Goal: Entertainment & Leisure: Browse casually

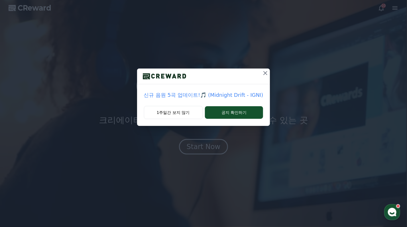
drag, startPoint x: 176, startPoint y: 111, endPoint x: 179, endPoint y: 118, distance: 8.1
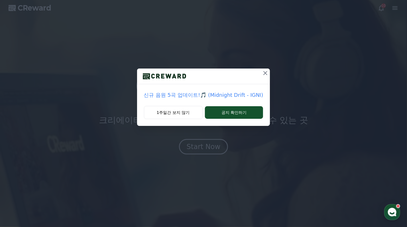
click at [176, 111] on button "1주일간 보지 않기" at bounding box center [173, 112] width 59 height 13
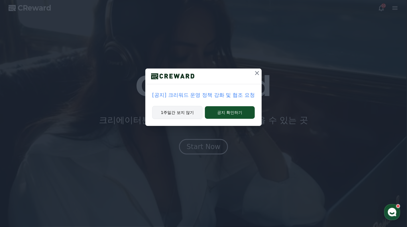
click at [179, 110] on button "1주일간 보지 않기" at bounding box center [177, 112] width 50 height 13
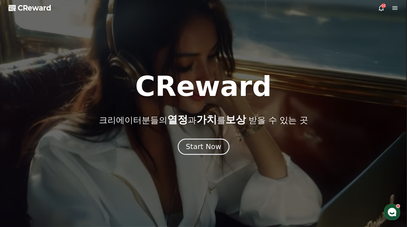
click at [203, 148] on div "Start Now" at bounding box center [203, 147] width 35 height 10
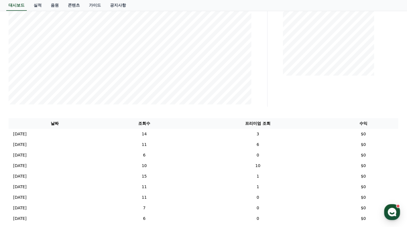
scroll to position [49, 0]
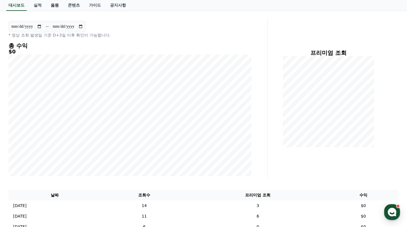
click at [56, 5] on link "음원" at bounding box center [54, 5] width 17 height 11
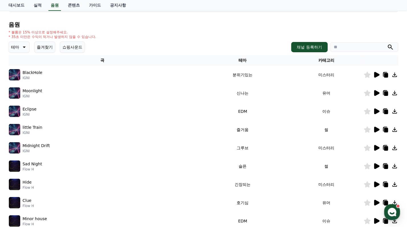
scroll to position [49, 0]
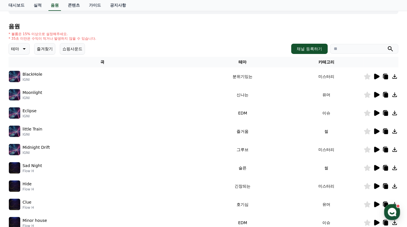
click at [378, 76] on icon at bounding box center [376, 77] width 5 height 6
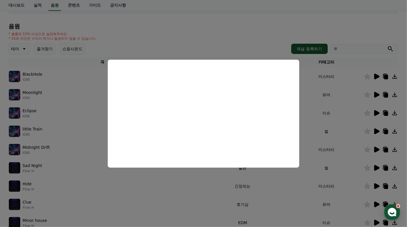
click at [312, 144] on button "close modal" at bounding box center [203, 113] width 407 height 227
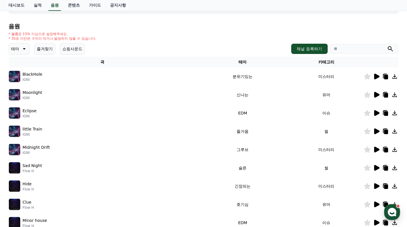
click at [376, 94] on icon at bounding box center [376, 95] width 5 height 6
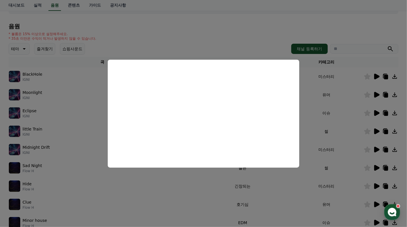
click at [318, 128] on button "close modal" at bounding box center [203, 113] width 407 height 227
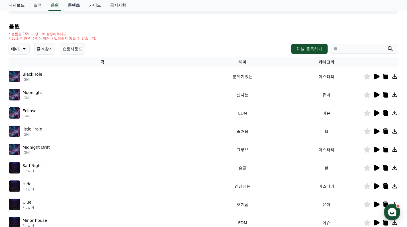
click at [377, 112] on icon at bounding box center [376, 113] width 5 height 6
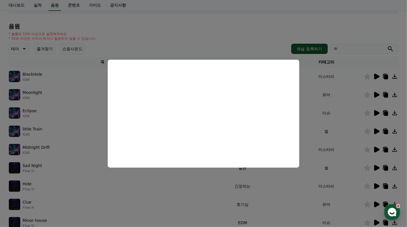
click at [319, 125] on button "close modal" at bounding box center [203, 113] width 407 height 227
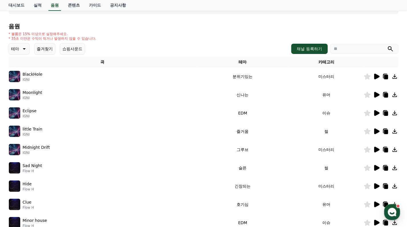
click at [378, 131] on icon at bounding box center [376, 131] width 5 height 6
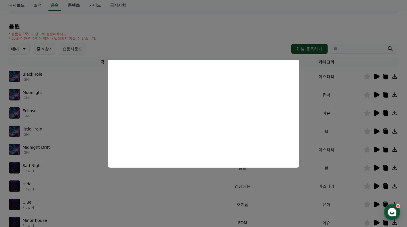
click at [311, 122] on button "close modal" at bounding box center [203, 113] width 407 height 227
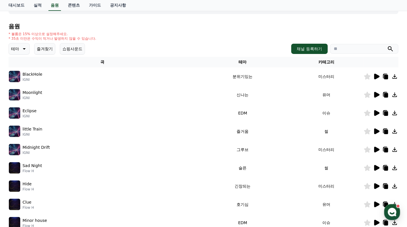
click at [395, 112] on icon at bounding box center [395, 113] width 5 height 5
